Goal: Task Accomplishment & Management: Manage account settings

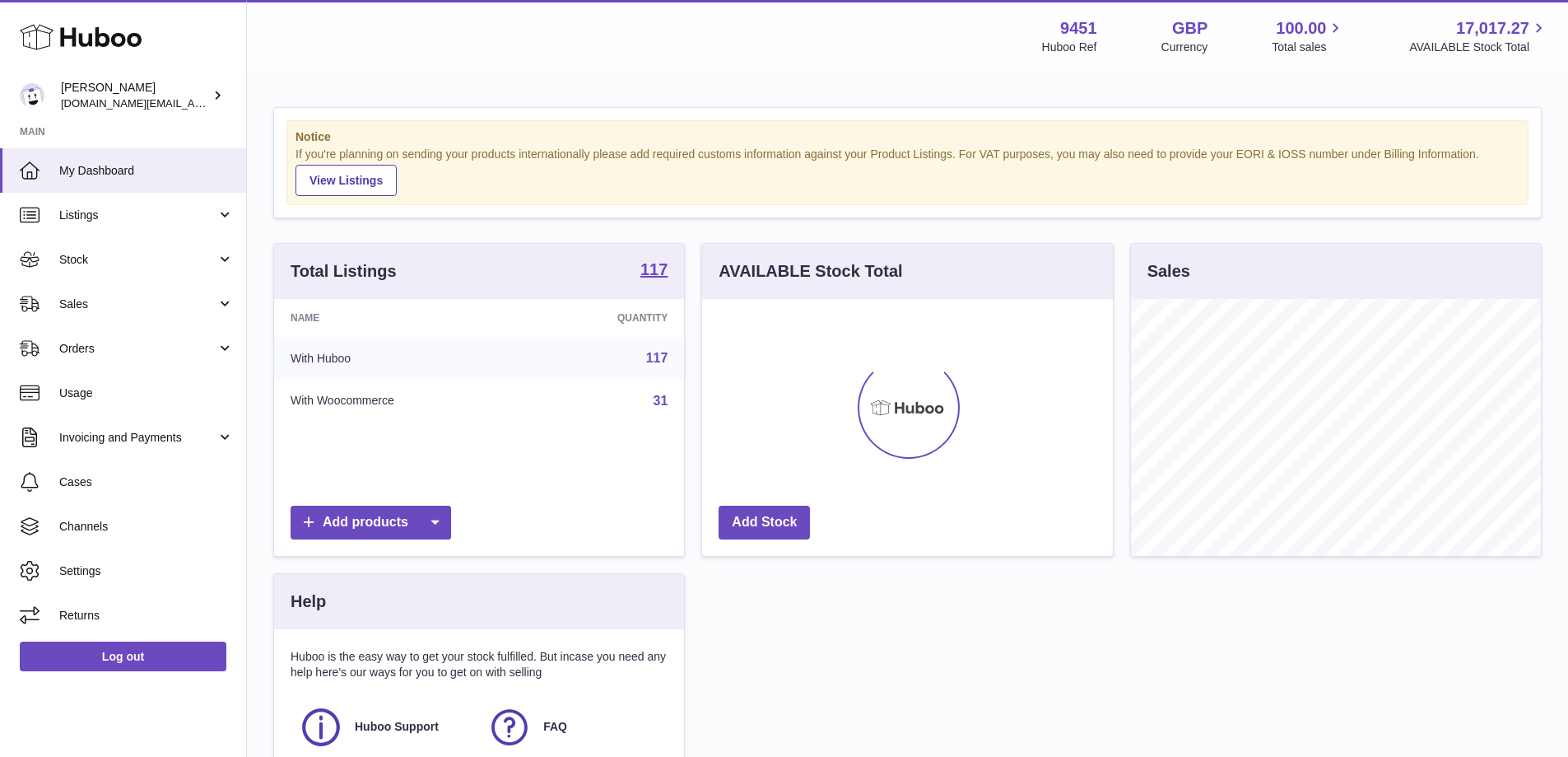
scroll to position [257, 411]
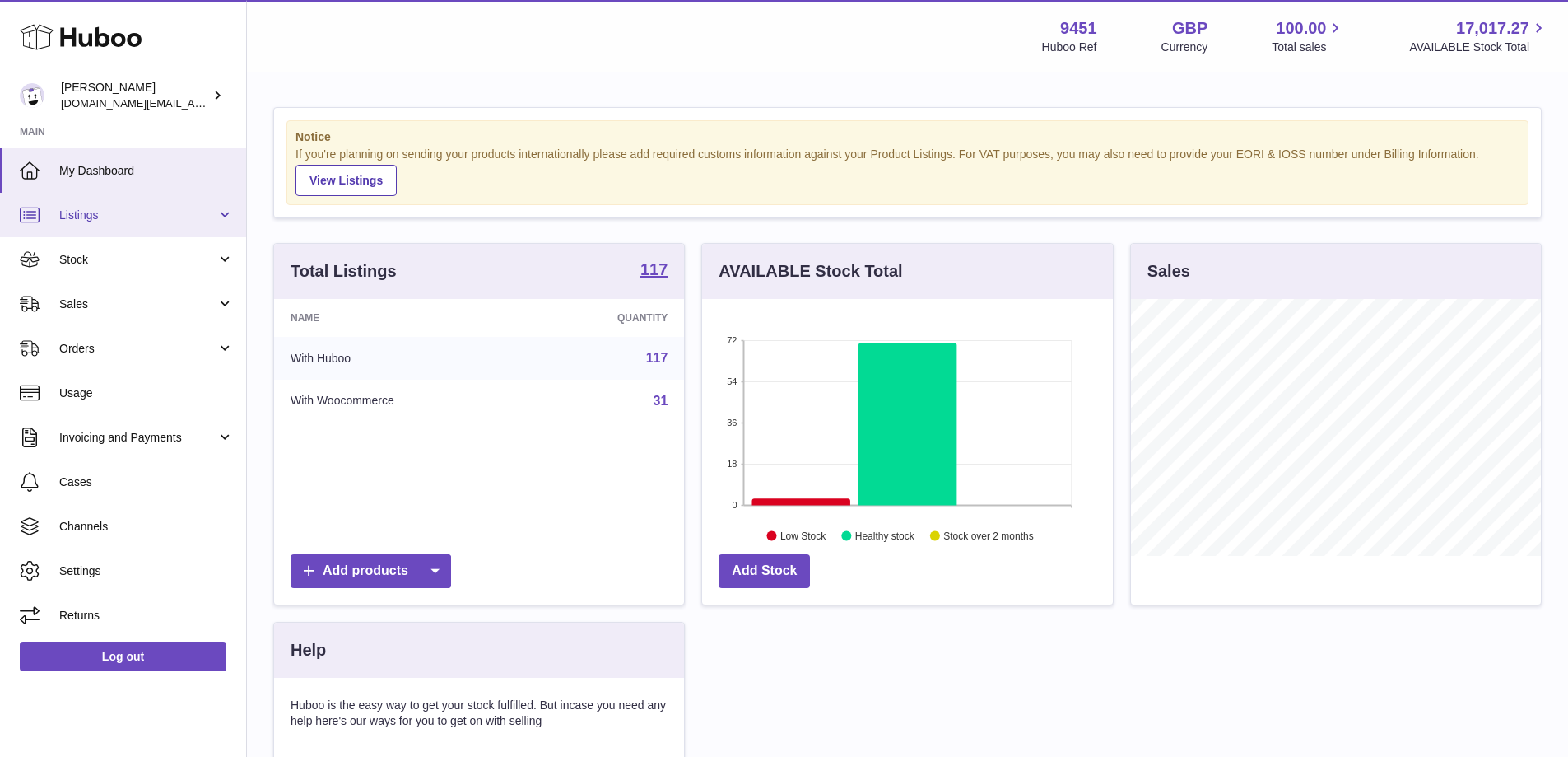
click at [180, 218] on span "Listings" at bounding box center [137, 215] width 157 height 15
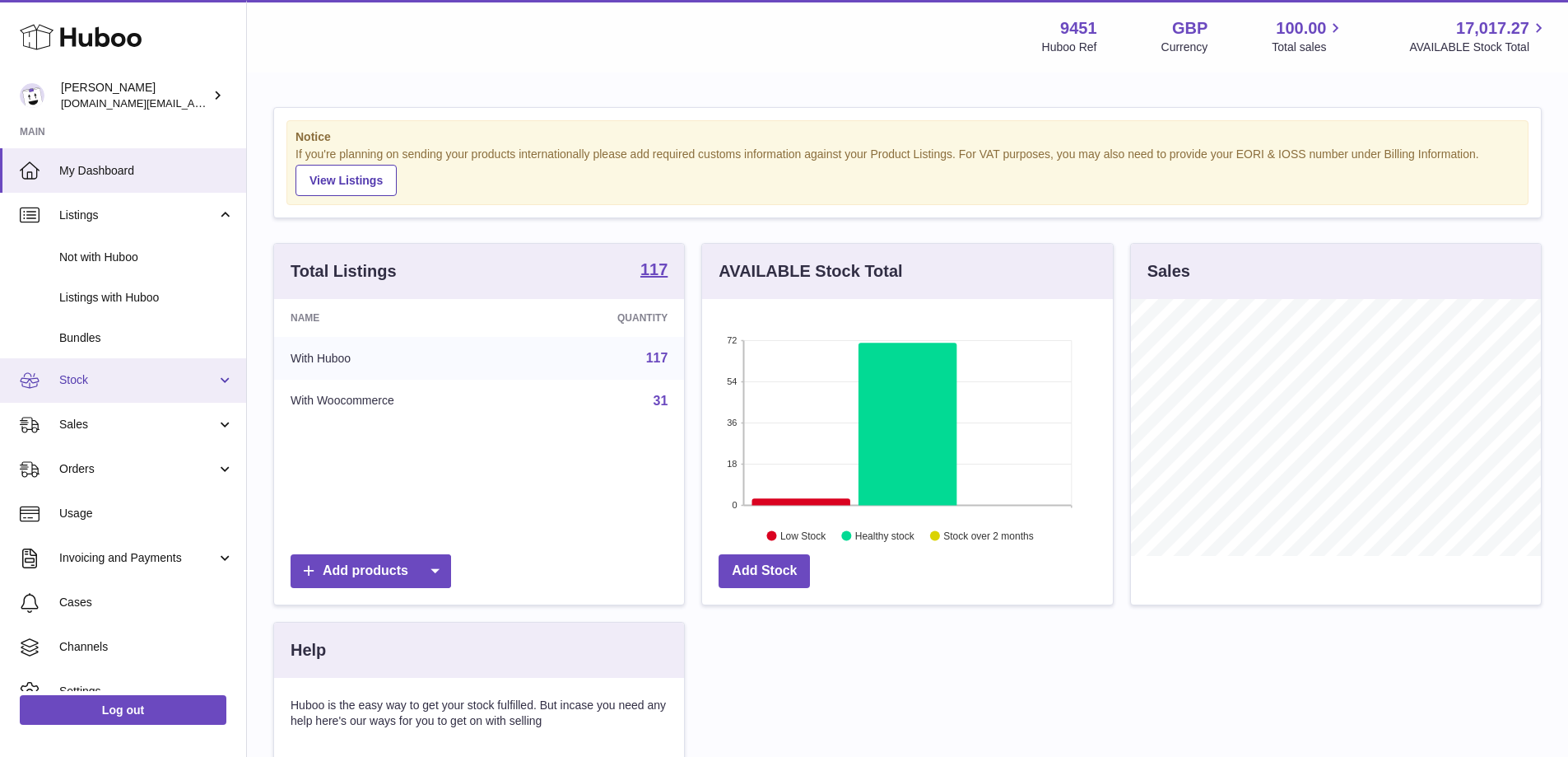
click at [163, 383] on span "Stock" at bounding box center [137, 379] width 157 height 15
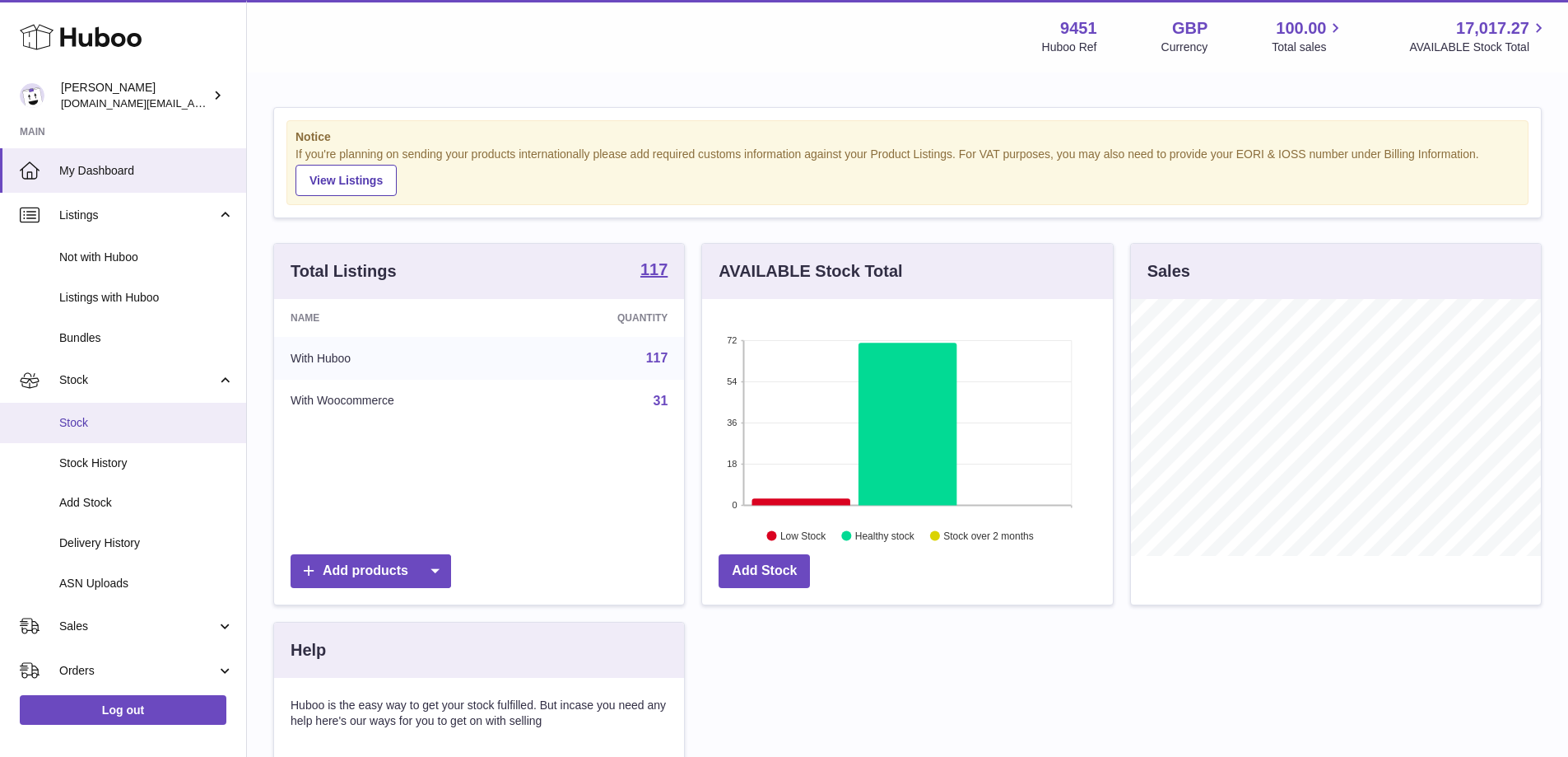
click at [121, 417] on span "Stock" at bounding box center [146, 422] width 175 height 15
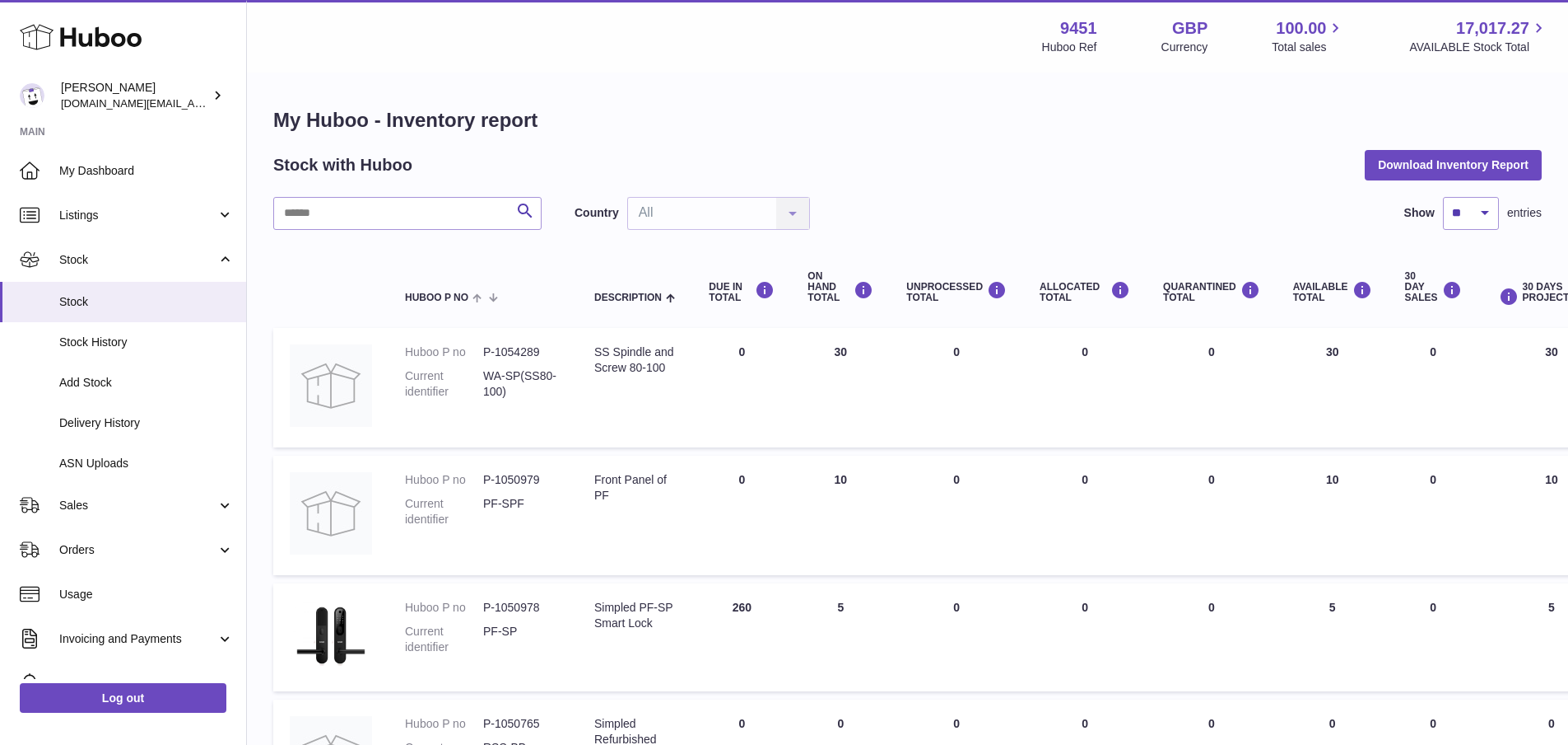
click at [557, 389] on dd "WA-SP(SS80-100)" at bounding box center [522, 383] width 78 height 31
